Goal: Information Seeking & Learning: Learn about a topic

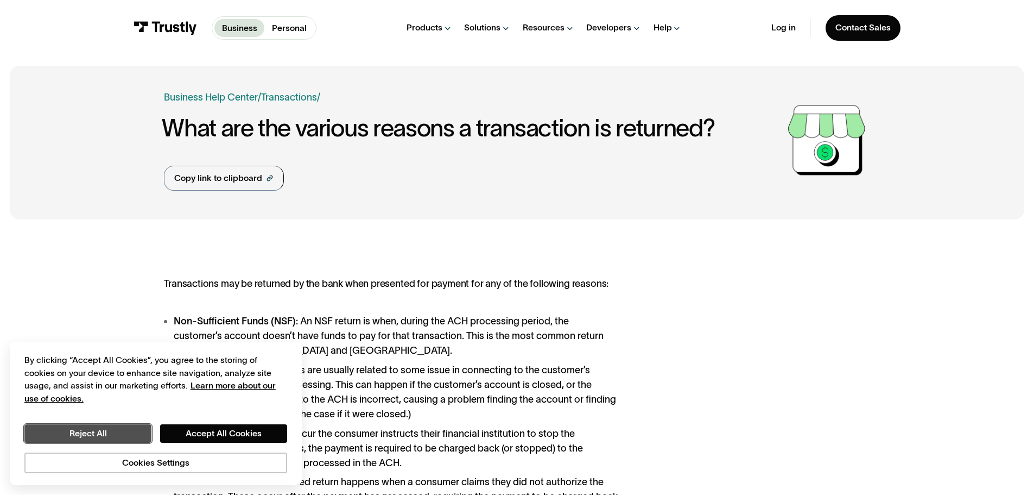
click at [105, 435] on button "Reject All" at bounding box center [87, 433] width 127 height 18
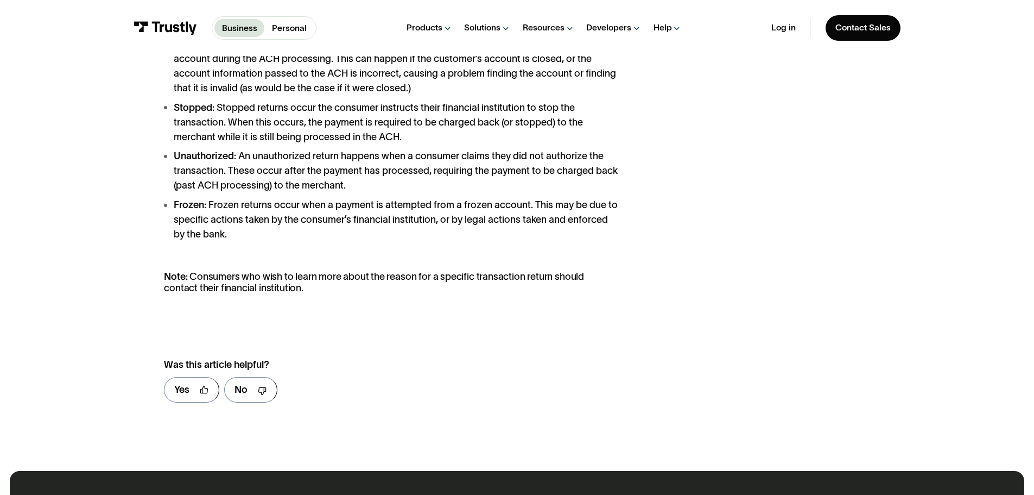
scroll to position [217, 0]
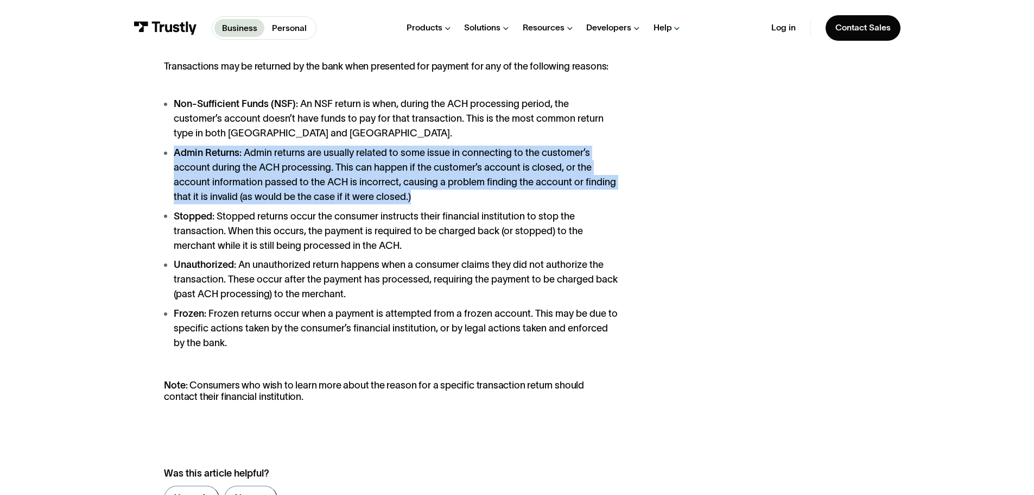
drag, startPoint x: 174, startPoint y: 151, endPoint x: 428, endPoint y: 200, distance: 258.8
click at [429, 201] on li "Admin Returns : Admin returns are usually related to some issue in connecting t…" at bounding box center [391, 174] width 454 height 59
copy li "Admin Returns : Admin returns are usually related to some issue in connecting t…"
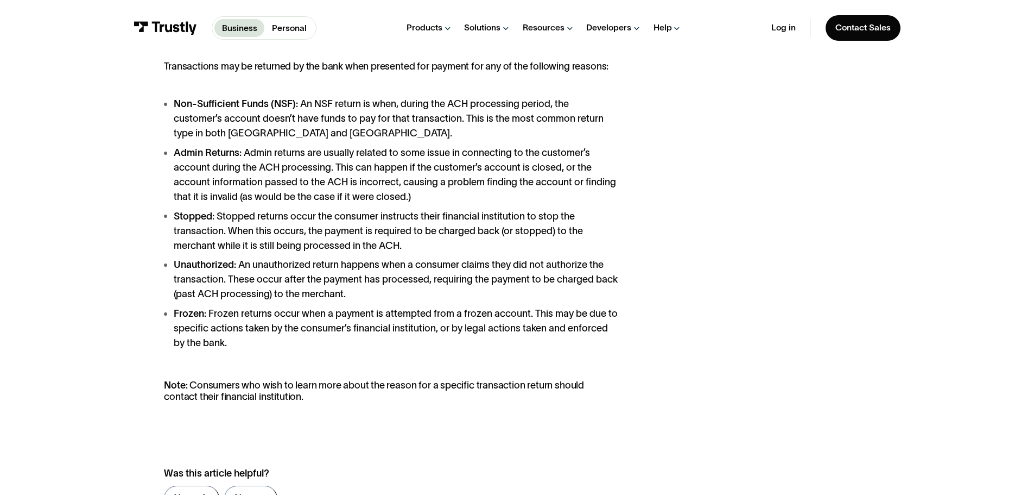
click at [391, 282] on li "Unauthorized : An unauthorized return happens when a consumer claims they did n…" at bounding box center [391, 279] width 454 height 44
drag, startPoint x: 276, startPoint y: 104, endPoint x: 294, endPoint y: 106, distance: 18.0
click at [294, 106] on strong "Non-Sufficient Funds (NSF)" at bounding box center [235, 103] width 122 height 11
click at [709, 252] on div "Transactions may be returned by the bank when presented for payment for any of …" at bounding box center [517, 291] width 706 height 460
